Goal: Obtain resource: Obtain resource

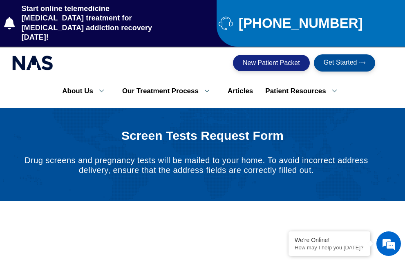
click at [274, 60] on span "New Patient Packet" at bounding box center [271, 63] width 57 height 7
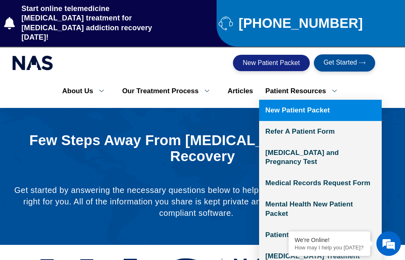
click at [313, 101] on link "New Patient Packet" at bounding box center [320, 110] width 123 height 21
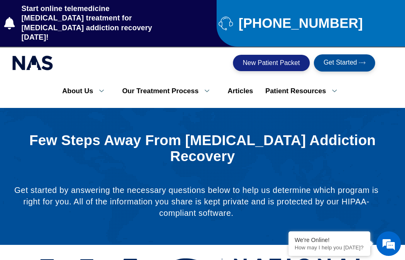
click at [282, 60] on span "New Patient Packet" at bounding box center [271, 63] width 57 height 7
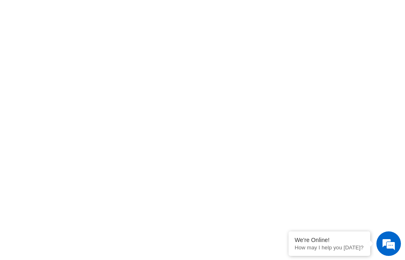
scroll to position [372, 0]
